Goal: Transaction & Acquisition: Purchase product/service

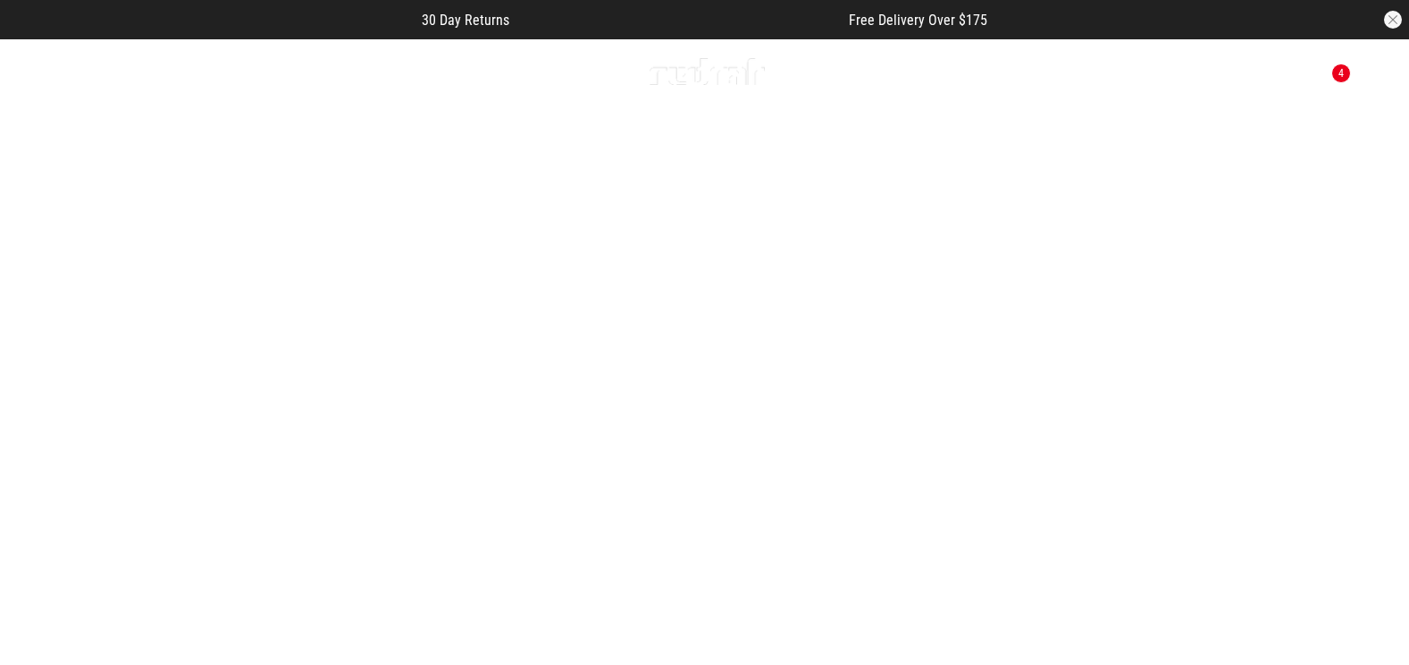
click at [1370, 373] on button "Next slide" at bounding box center [1369, 389] width 24 height 39
click at [84, 75] on icon at bounding box center [77, 71] width 22 height 29
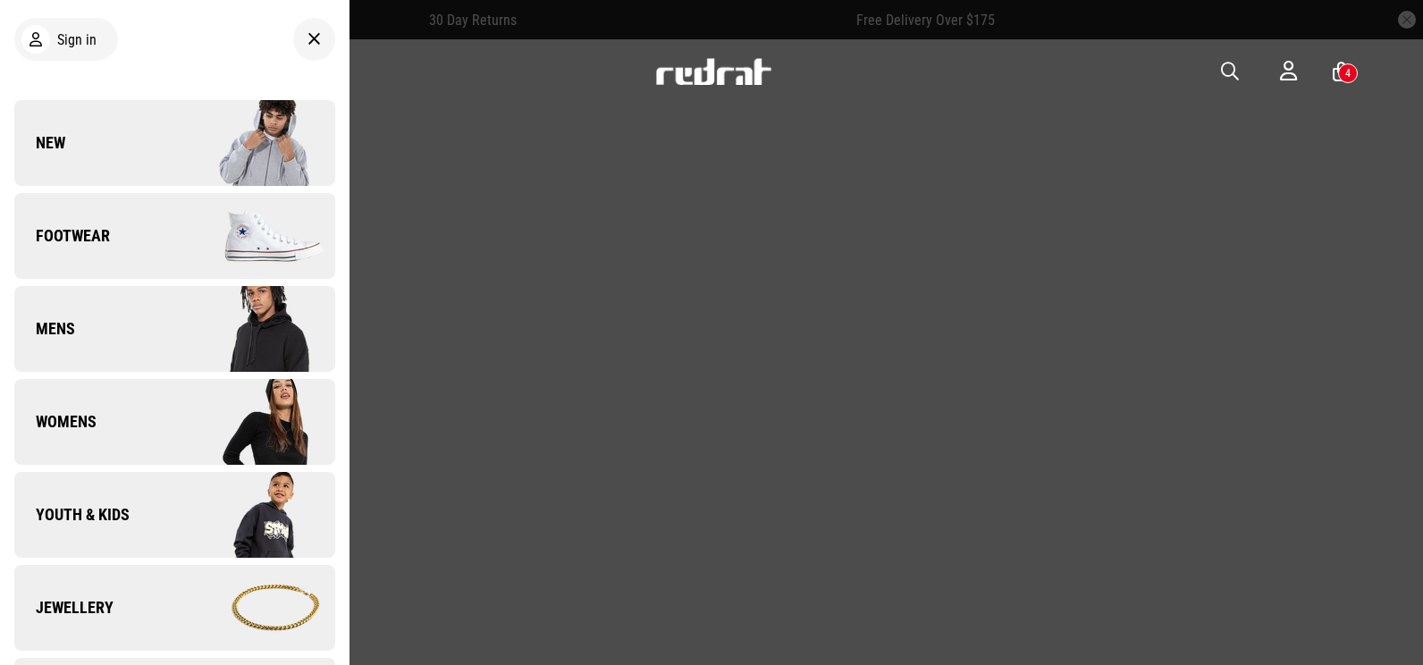
click at [302, 51] on div at bounding box center [314, 39] width 42 height 43
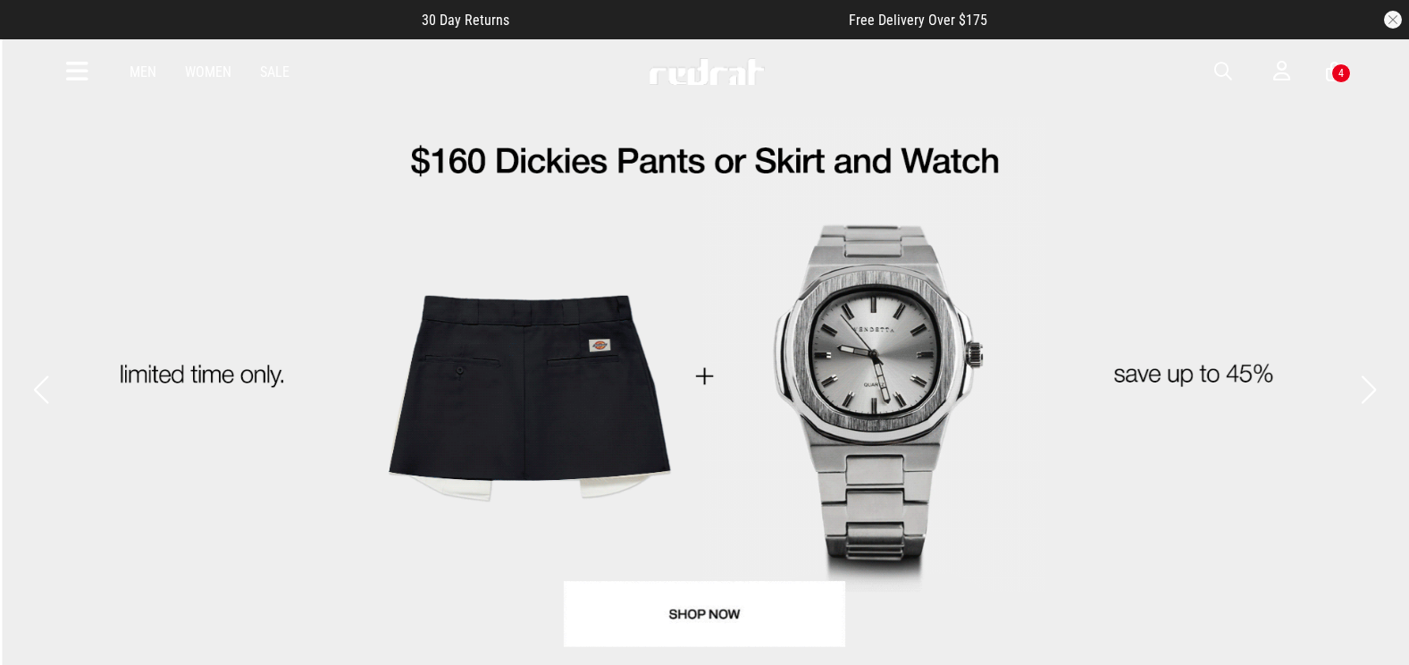
click at [32, 341] on link "2 / 5" at bounding box center [704, 372] width 1409 height 669
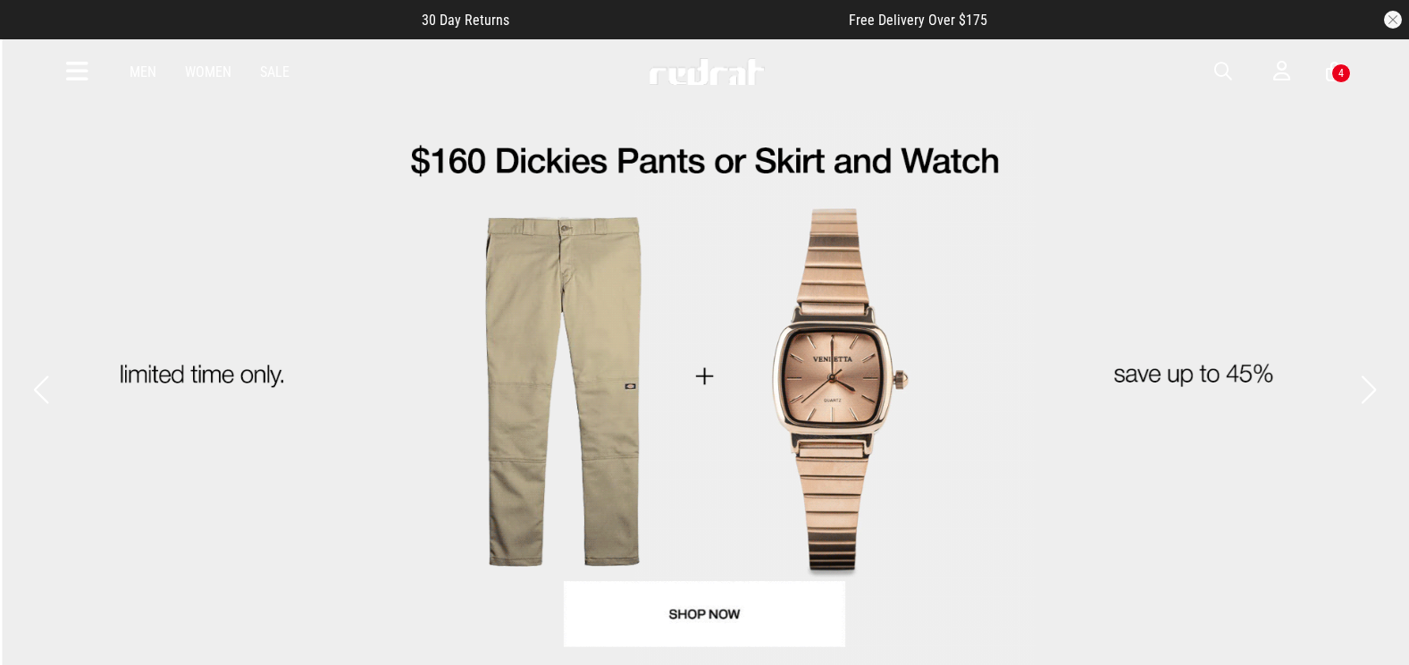
click at [43, 370] on button "Previous slide" at bounding box center [41, 389] width 24 height 39
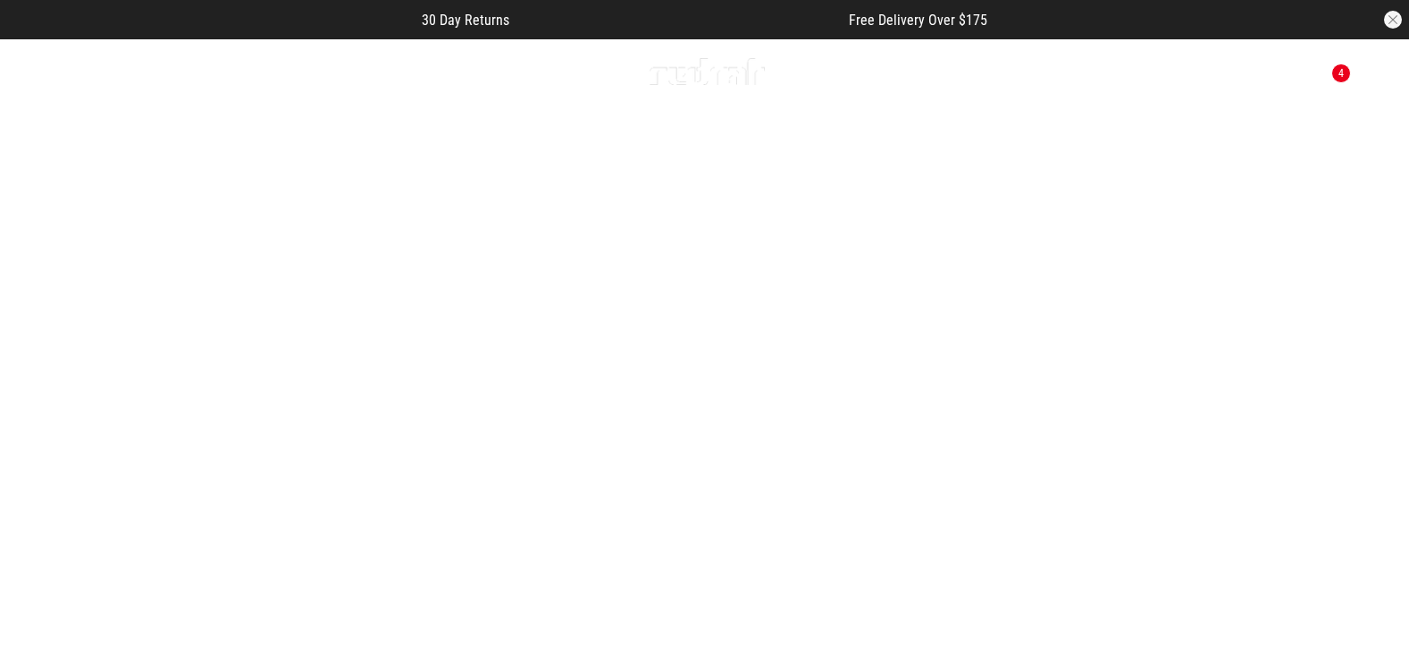
click at [458, 329] on link "1 / 5" at bounding box center [704, 390] width 1409 height 705
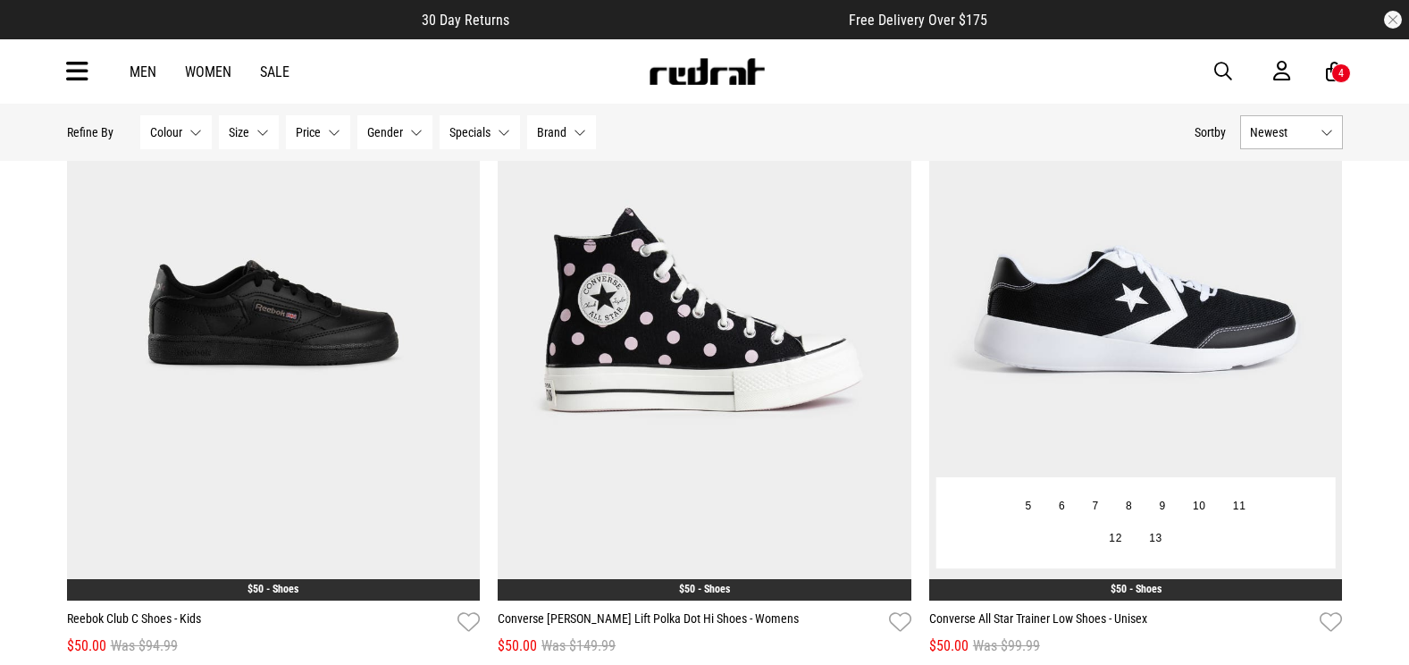
click at [1114, 390] on img at bounding box center [1137, 310] width 414 height 579
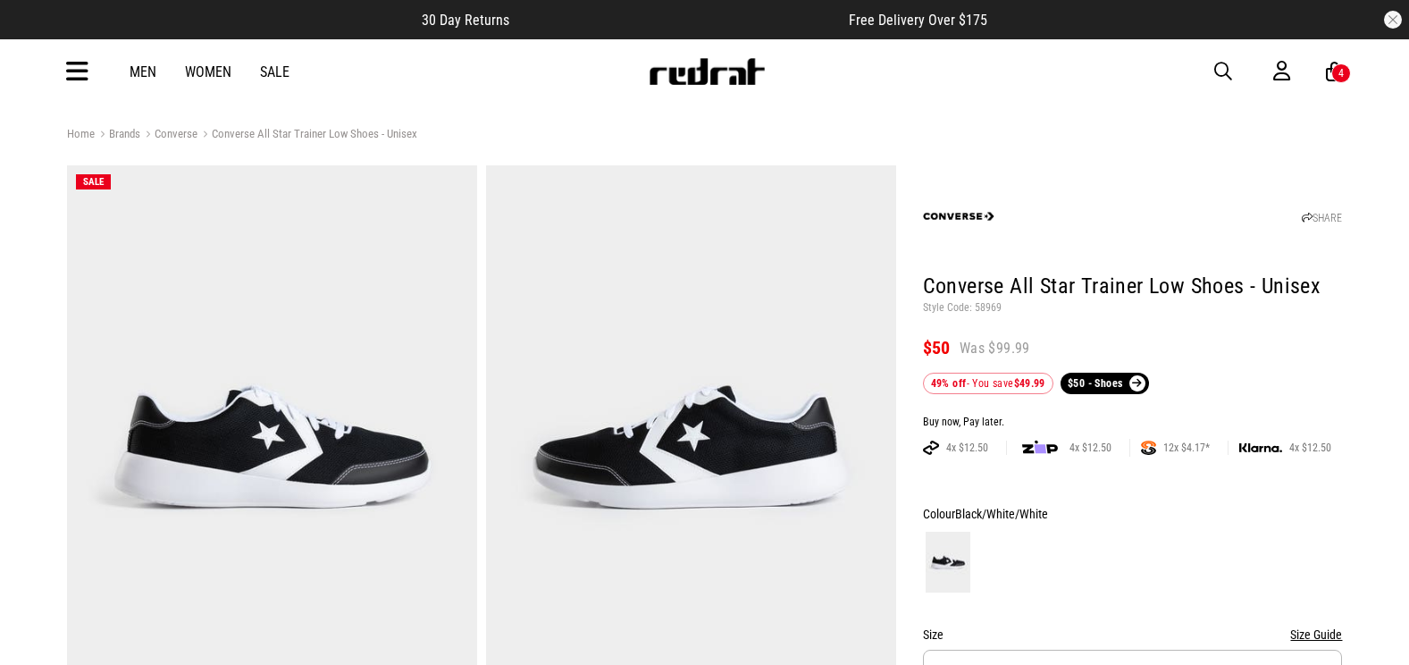
click at [1219, 71] on span "button" at bounding box center [1224, 71] width 18 height 21
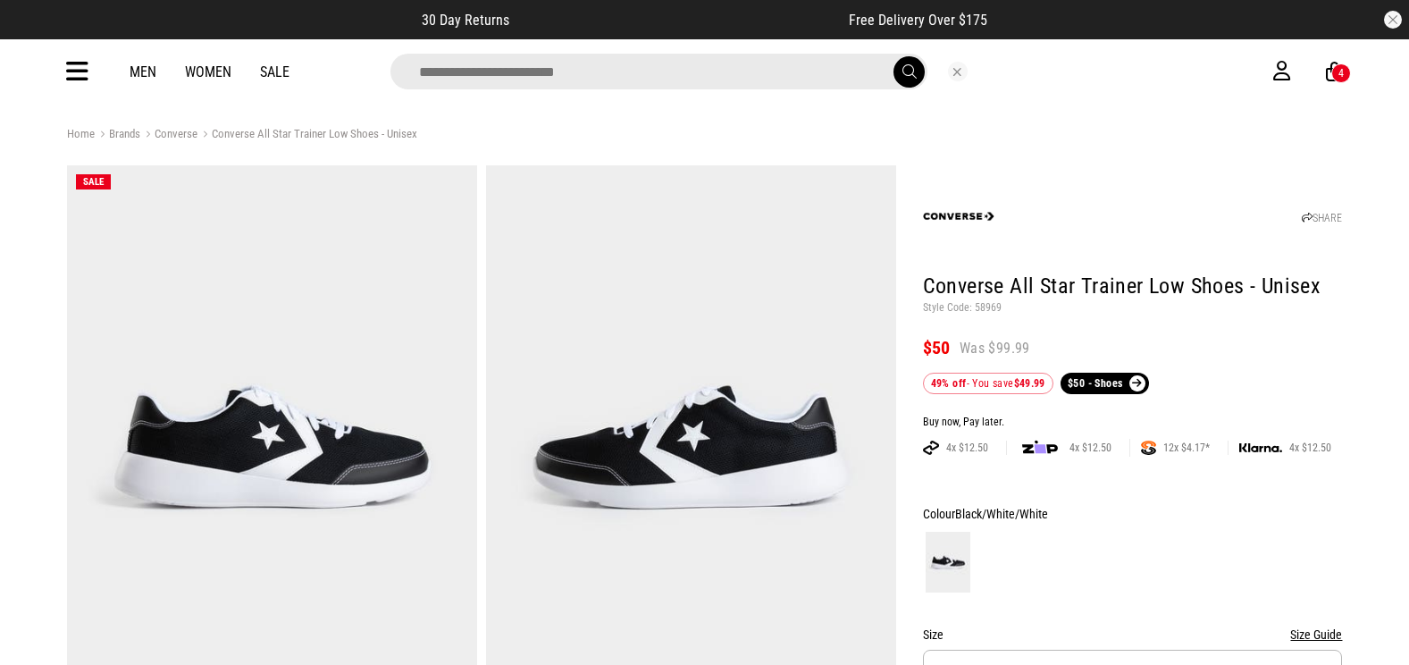
click at [62, 72] on div "Men Women Sale 4" at bounding box center [705, 71] width 1305 height 64
click at [66, 82] on icon at bounding box center [77, 71] width 22 height 29
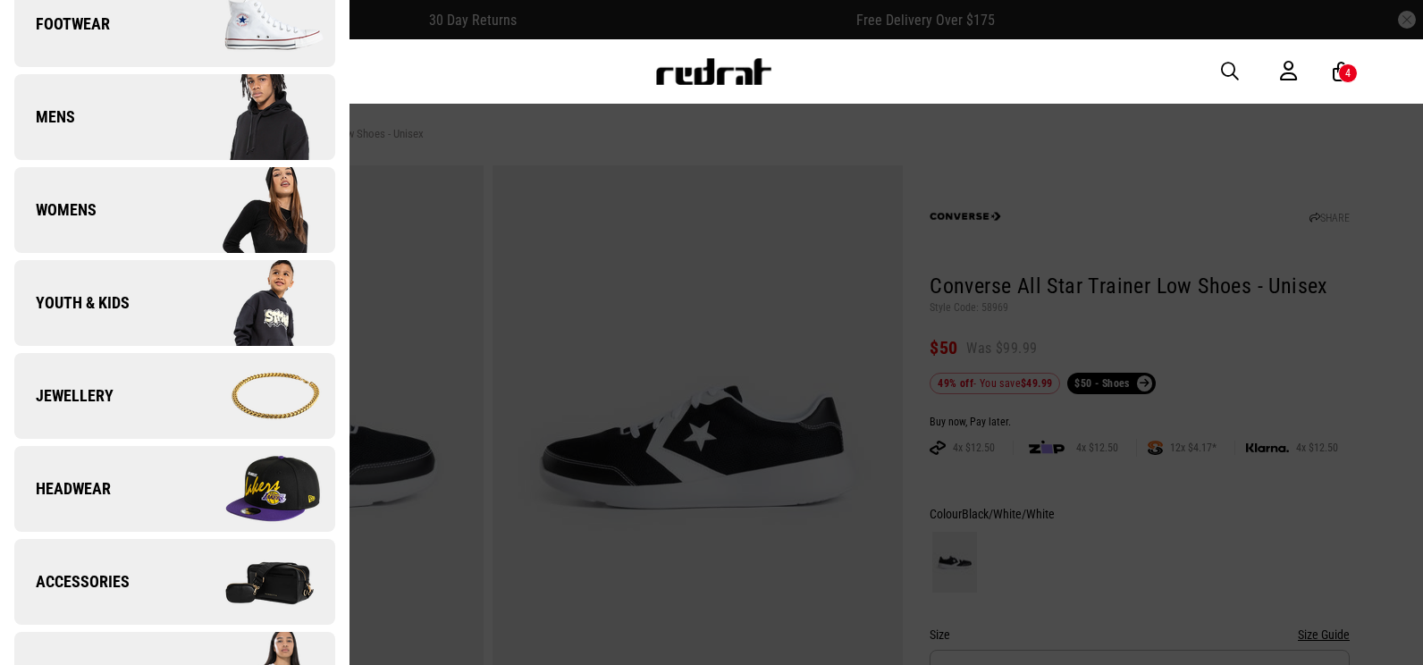
scroll to position [536, 0]
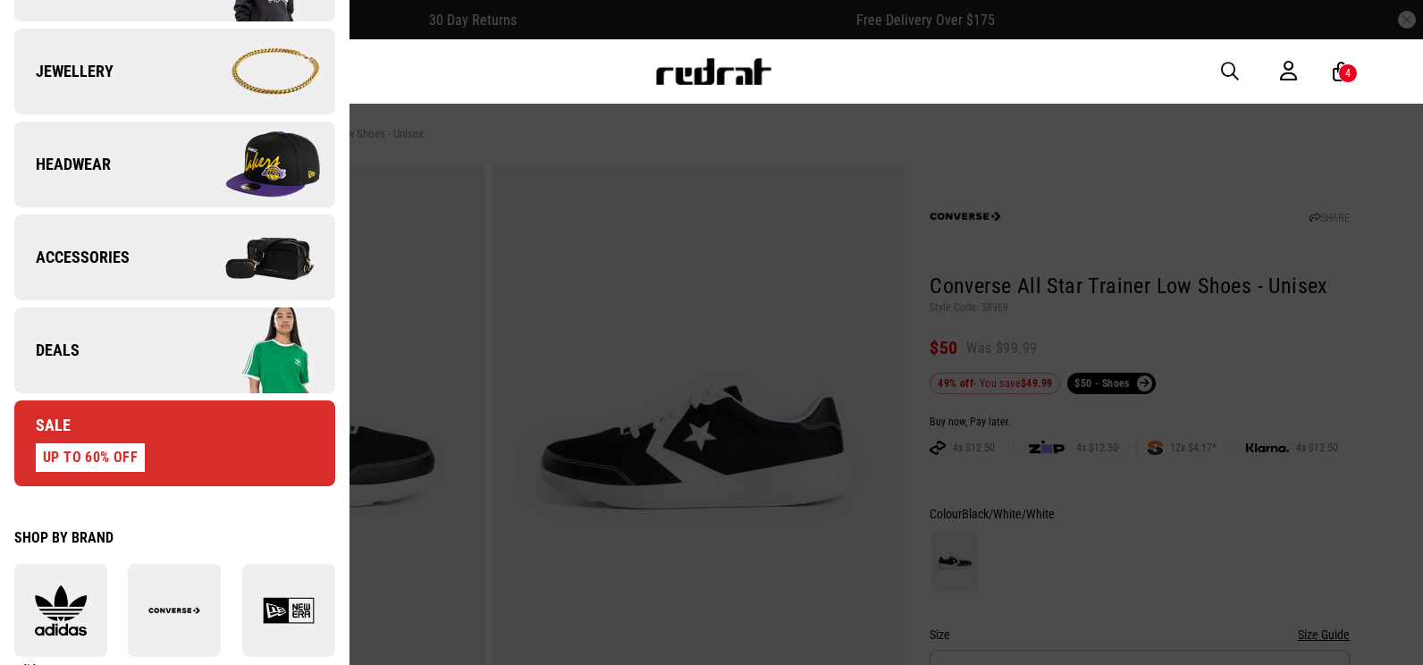
click at [127, 381] on link "Deals" at bounding box center [174, 350] width 321 height 86
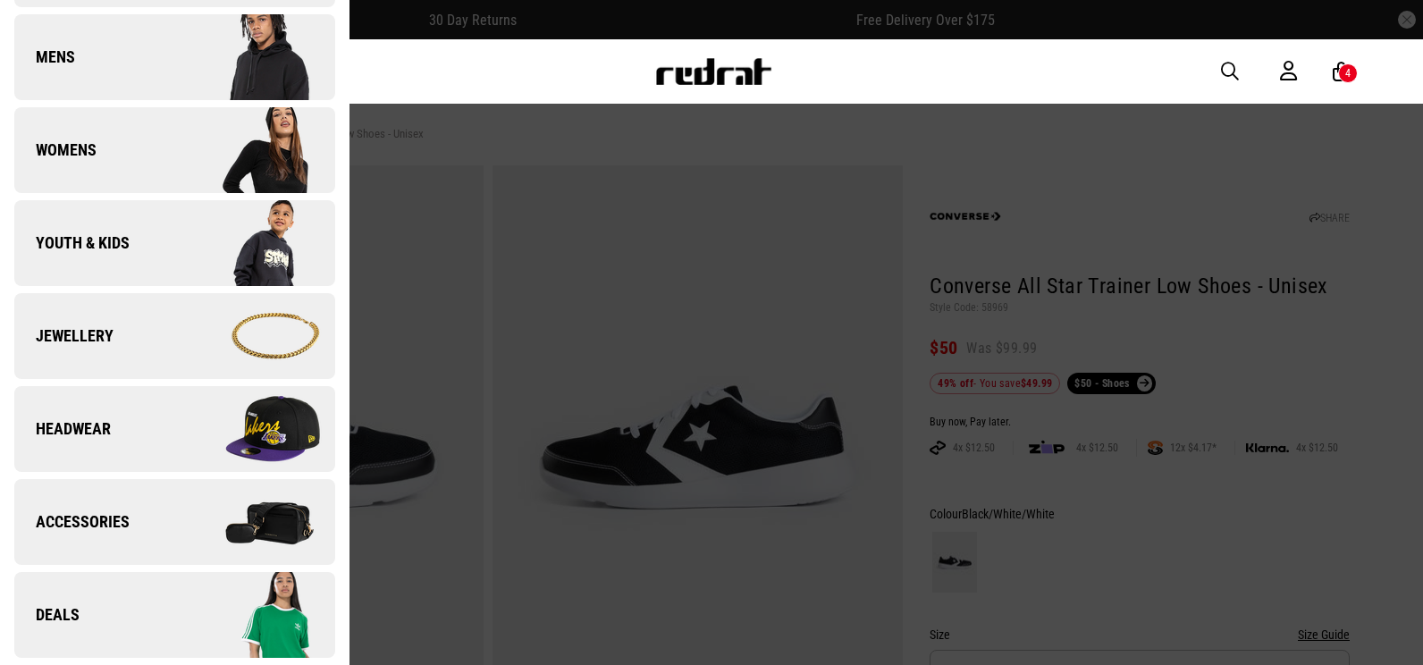
scroll to position [0, 0]
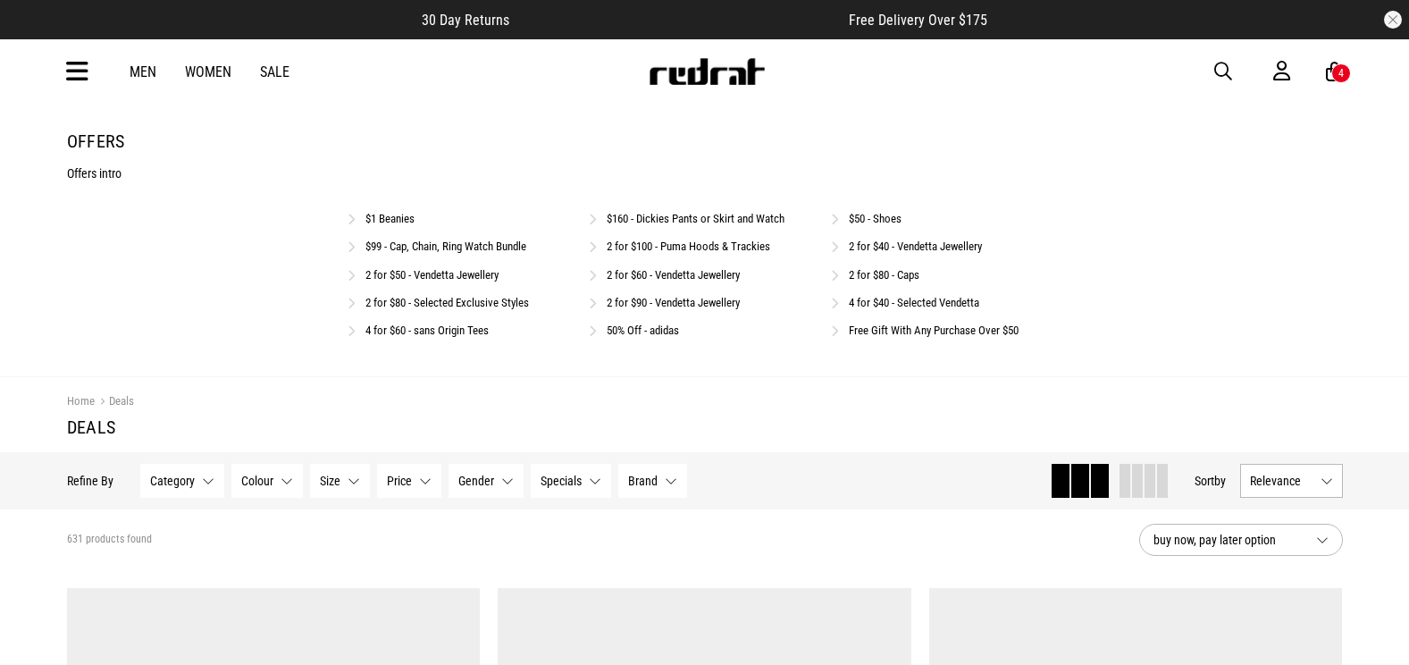
click at [876, 220] on link "$50 - Shoes" at bounding box center [875, 218] width 53 height 13
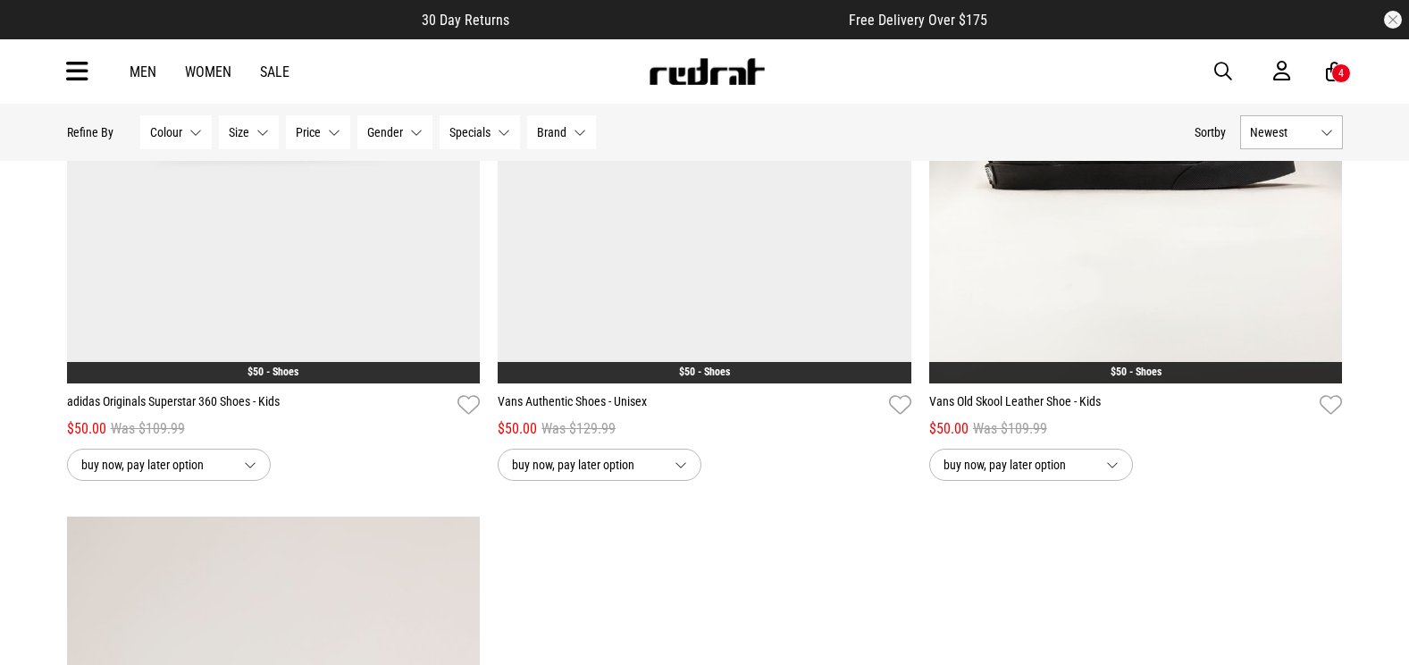
scroll to position [5057, 0]
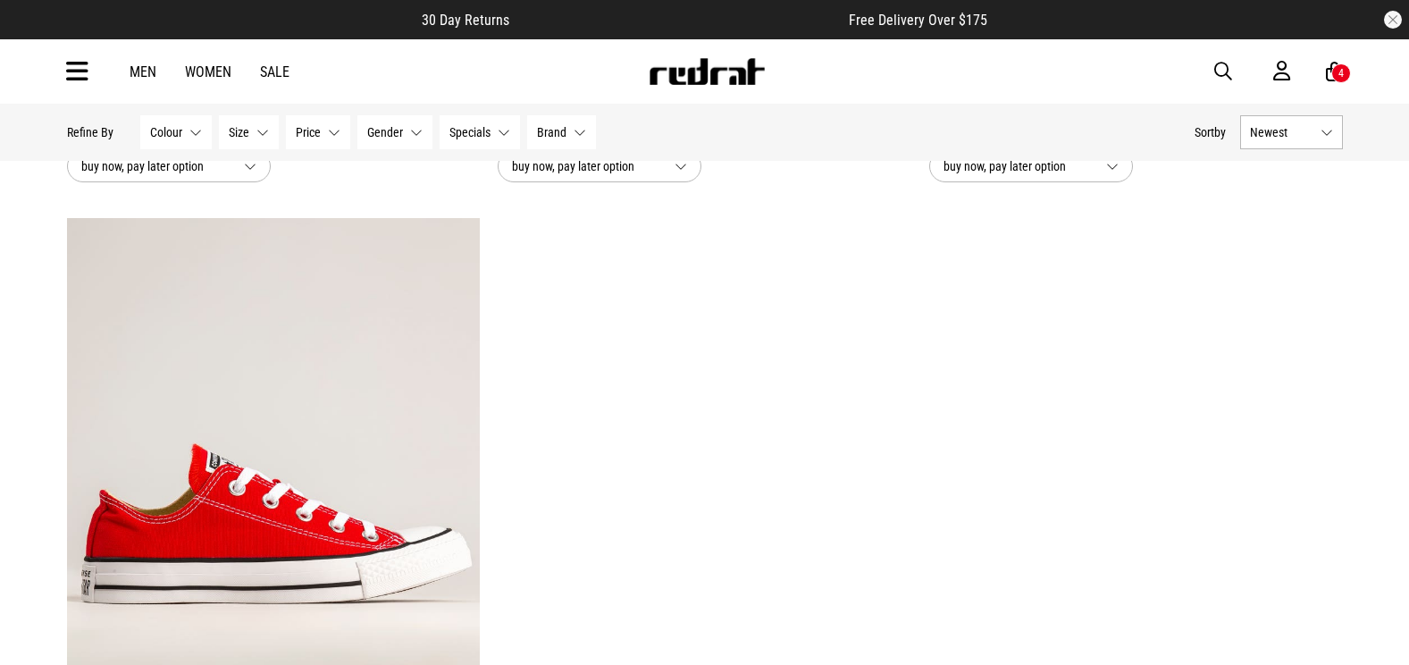
click at [319, 481] on img at bounding box center [274, 507] width 414 height 579
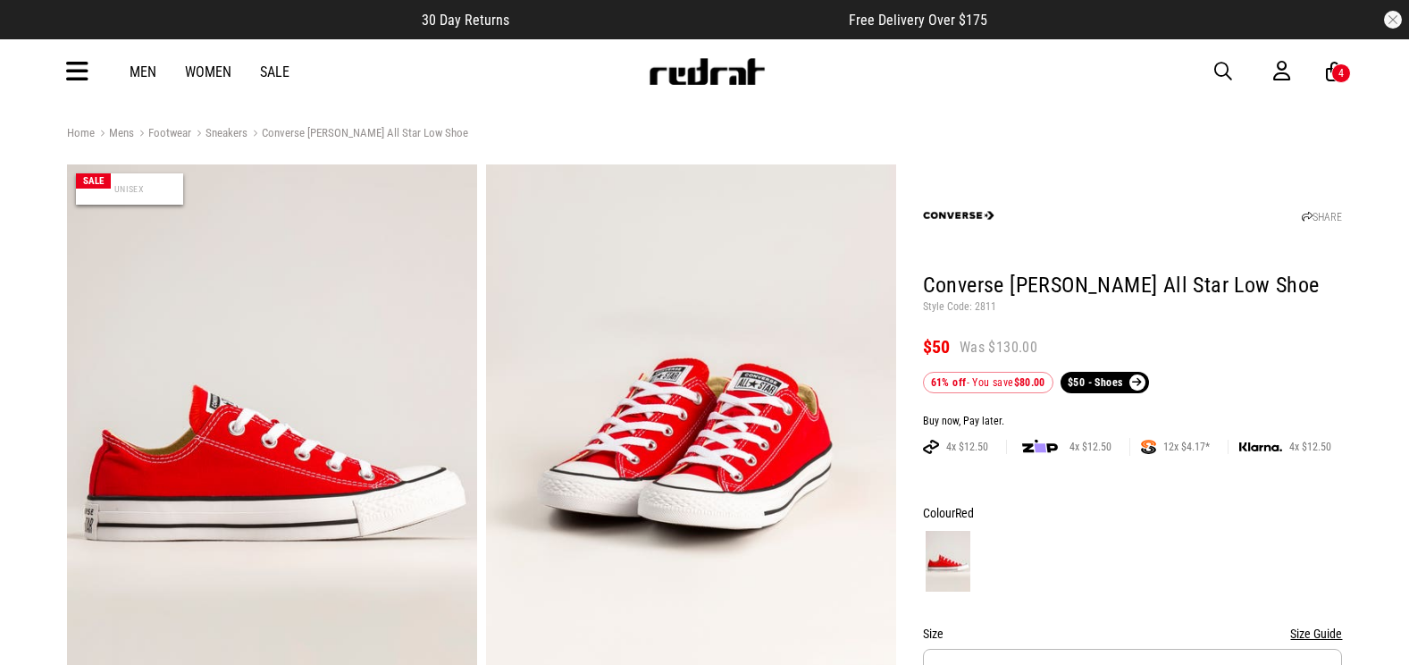
click at [1235, 68] on button "button" at bounding box center [1233, 71] width 36 height 21
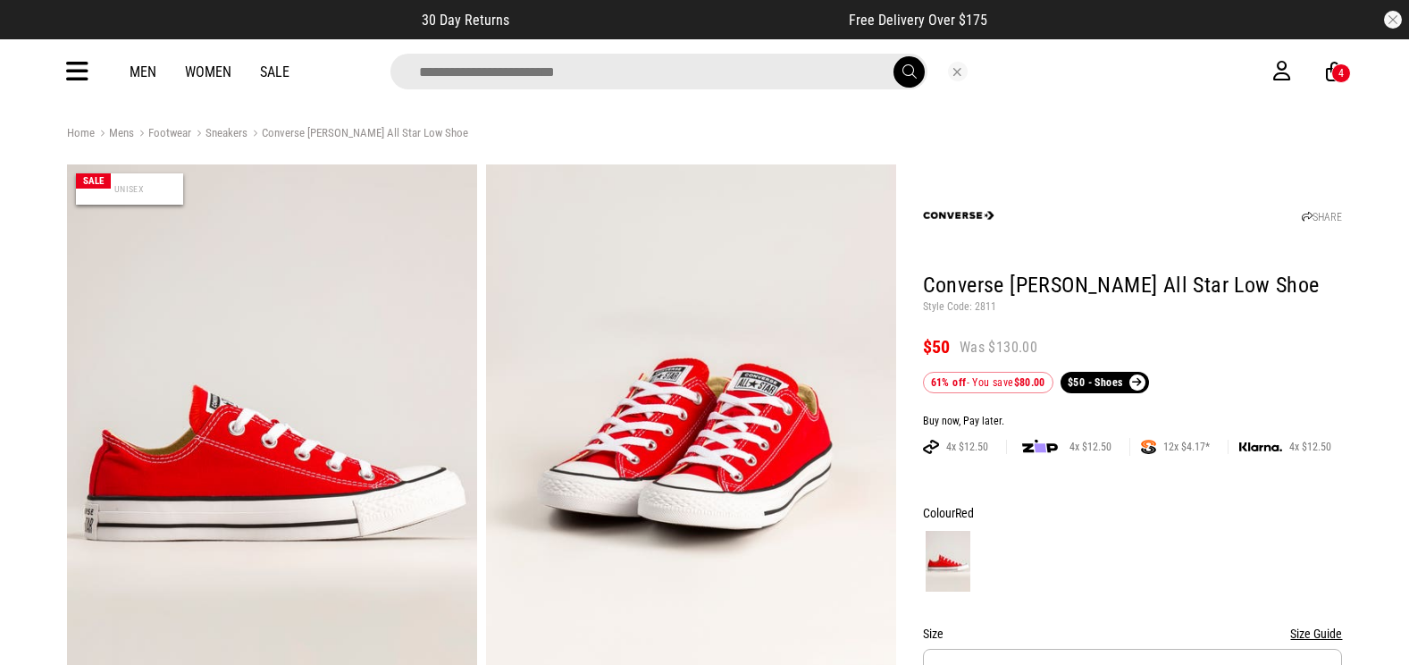
click at [561, 74] on input "search" at bounding box center [659, 72] width 537 height 36
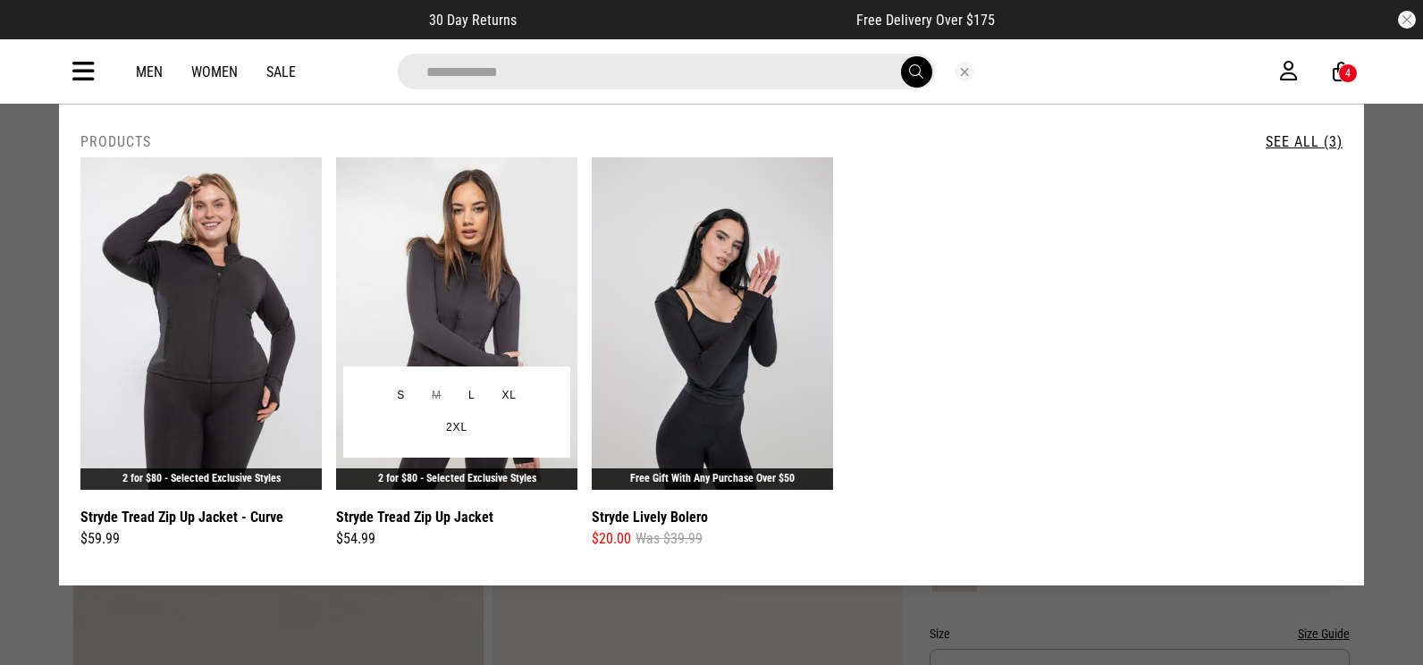
type input "**********"
click at [425, 296] on img at bounding box center [456, 323] width 241 height 332
